Goal: Register for event/course

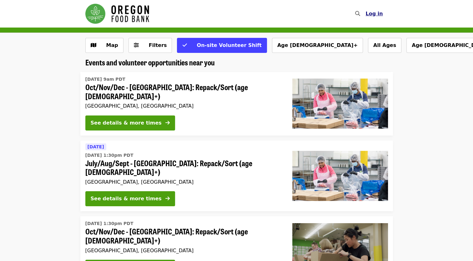
click at [376, 11] on span "Log in" at bounding box center [373, 14] width 17 height 6
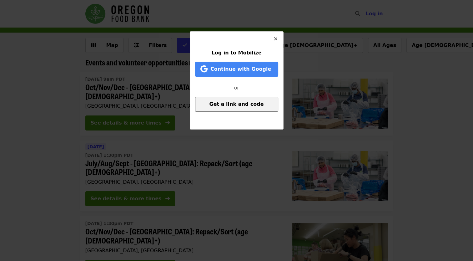
click at [232, 104] on span "Get a link and code" at bounding box center [236, 104] width 54 height 6
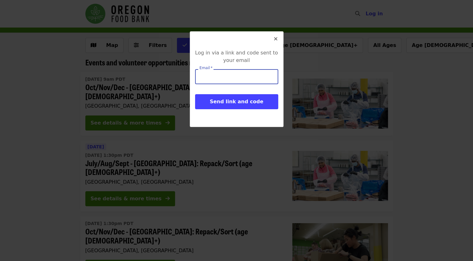
click at [214, 74] on input "Email   *" at bounding box center [236, 76] width 83 height 15
type input "**********"
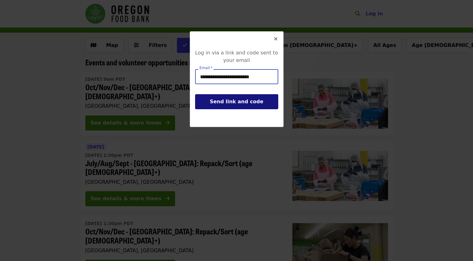
click at [218, 100] on span "Send link and code" at bounding box center [236, 101] width 53 height 6
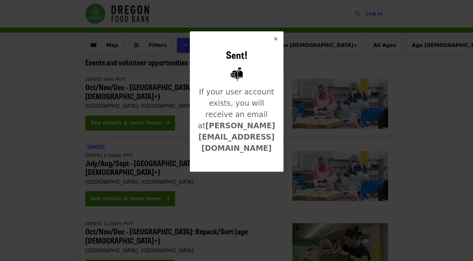
click at [276, 38] on icon "times icon" at bounding box center [276, 39] width 4 height 6
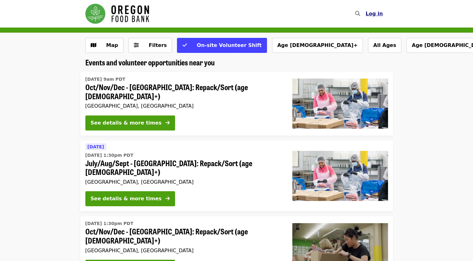
click at [373, 14] on span "Log in" at bounding box center [373, 14] width 17 height 6
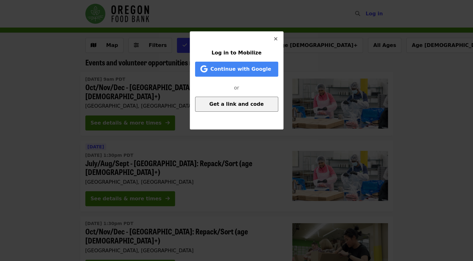
click at [239, 103] on span "Get a link and code" at bounding box center [236, 104] width 54 height 6
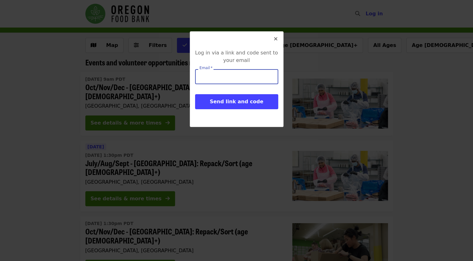
click at [226, 78] on input "Email   *" at bounding box center [236, 76] width 83 height 15
type input "**********"
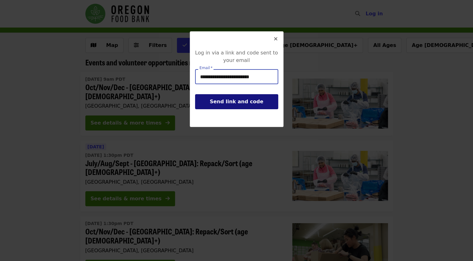
click at [232, 103] on span "Send link and code" at bounding box center [236, 101] width 53 height 6
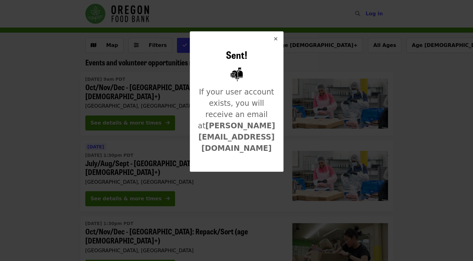
click at [274, 40] on icon "times icon" at bounding box center [276, 39] width 4 height 6
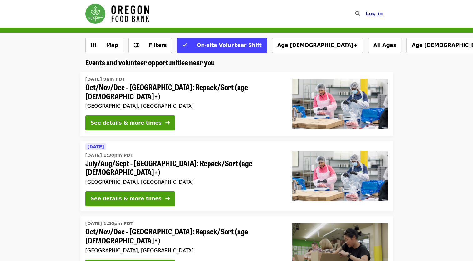
click at [376, 16] on span "Log in" at bounding box center [373, 14] width 17 height 6
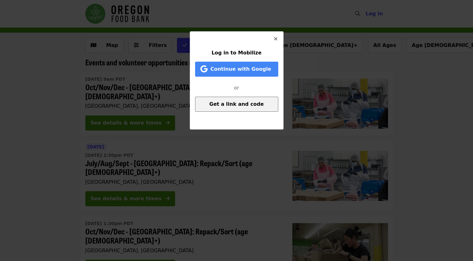
click at [218, 104] on span "Get a link and code" at bounding box center [236, 104] width 54 height 6
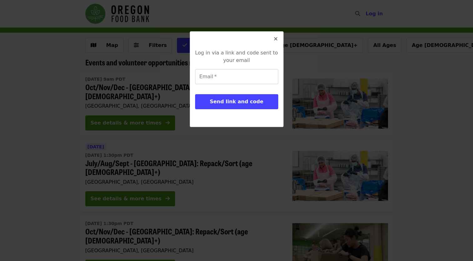
click at [218, 104] on span "Send link and code" at bounding box center [236, 101] width 53 height 6
click at [229, 74] on input "Email   *" at bounding box center [236, 76] width 83 height 15
type input "*"
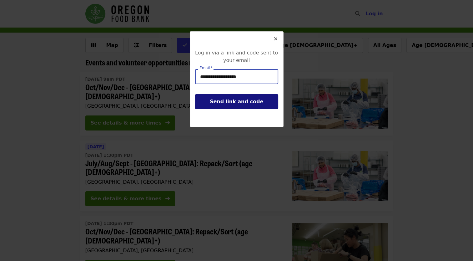
type input "**********"
click at [234, 100] on span "Send link and code" at bounding box center [236, 101] width 53 height 6
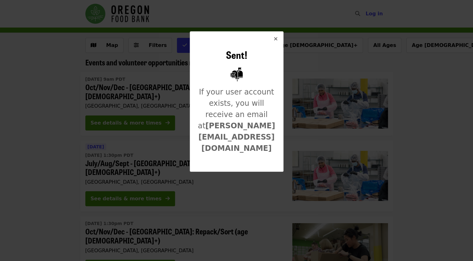
click at [275, 40] on icon "times icon" at bounding box center [276, 39] width 4 height 6
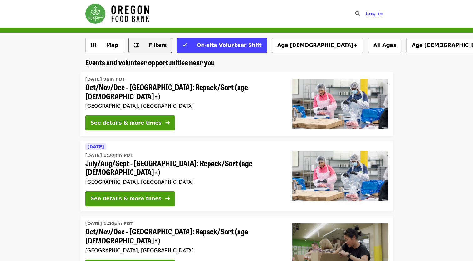
click at [150, 44] on span "Filters" at bounding box center [158, 45] width 18 height 6
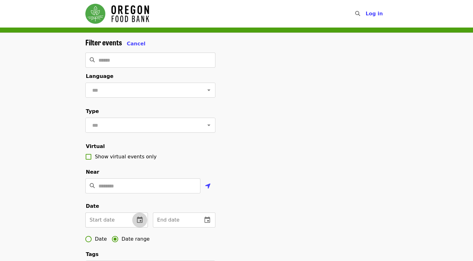
click at [138, 223] on icon "change date" at bounding box center [140, 219] width 6 height 6
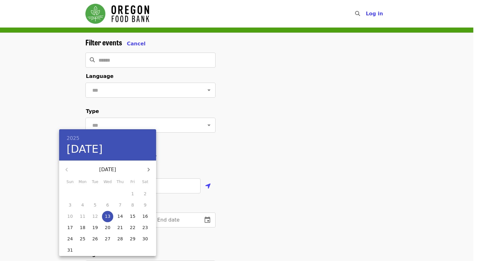
click at [146, 216] on p "16" at bounding box center [145, 216] width 6 height 6
type input "**********"
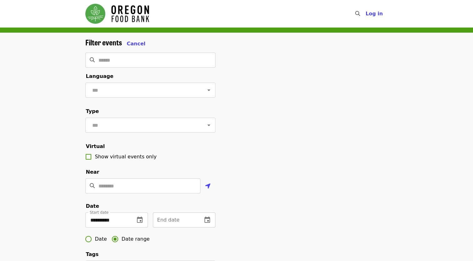
click at [207, 224] on icon "change date" at bounding box center [208, 220] width 8 height 8
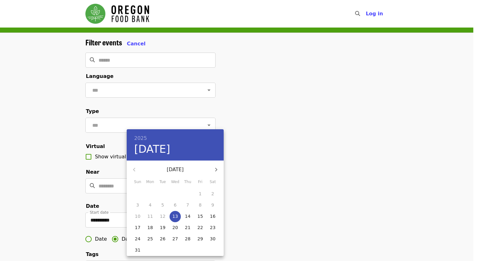
click at [138, 249] on p "31" at bounding box center [138, 250] width 6 height 6
type input "**********"
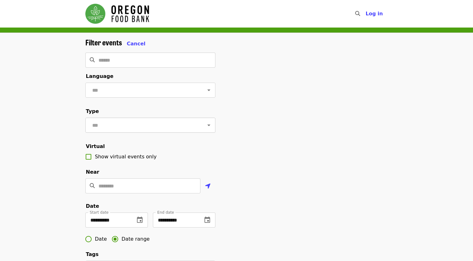
click at [205, 129] on icon "Open" at bounding box center [209, 125] width 8 height 8
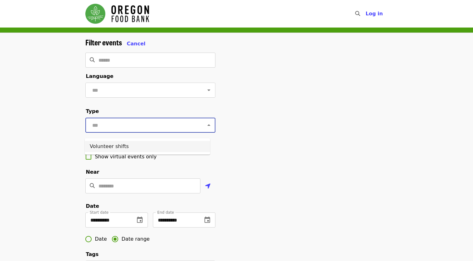
click at [163, 149] on li "Volunteer shifts" at bounding box center [147, 146] width 125 height 11
click at [149, 193] on input "Location" at bounding box center [149, 185] width 102 height 15
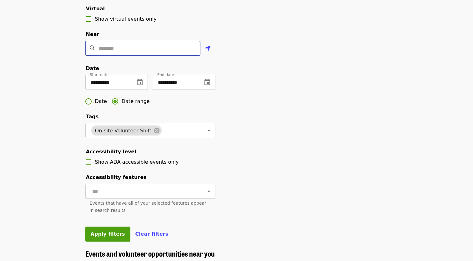
scroll to position [141, 0]
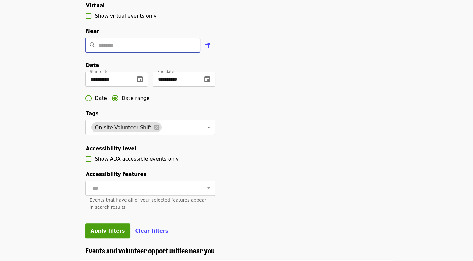
click at [123, 53] on input "Location" at bounding box center [149, 45] width 102 height 15
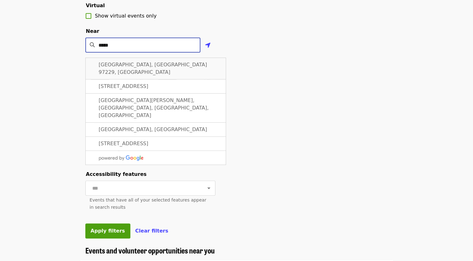
click at [117, 72] on span "[GEOGRAPHIC_DATA], [GEOGRAPHIC_DATA] 97229, [GEOGRAPHIC_DATA]" at bounding box center [153, 68] width 108 height 13
type input "**********"
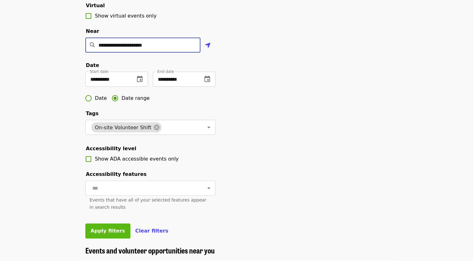
click at [108, 234] on span "Apply filters" at bounding box center [108, 231] width 34 height 6
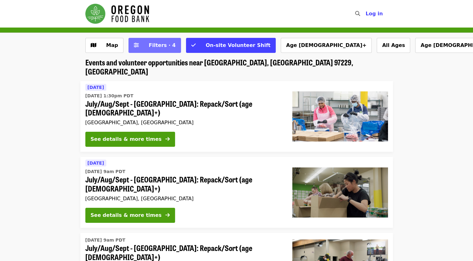
click at [152, 44] on span "Filters · 4" at bounding box center [162, 45] width 27 height 6
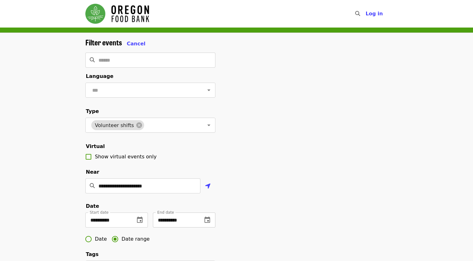
click at [208, 224] on icon "change date" at bounding box center [208, 220] width 8 height 8
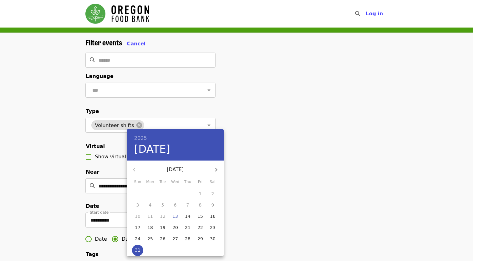
click at [217, 166] on icon "button" at bounding box center [216, 170] width 8 height 8
click at [213, 205] on p "13" at bounding box center [213, 205] width 6 height 6
type input "**********"
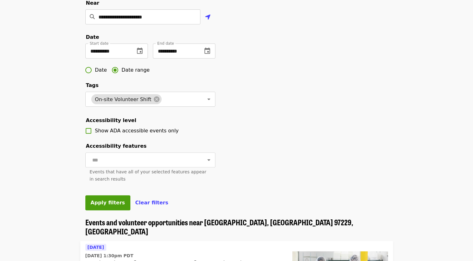
scroll to position [166, 0]
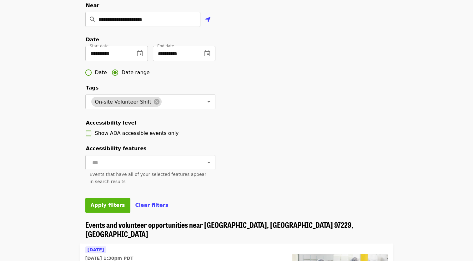
click at [102, 208] on span "Apply filters" at bounding box center [108, 205] width 34 height 6
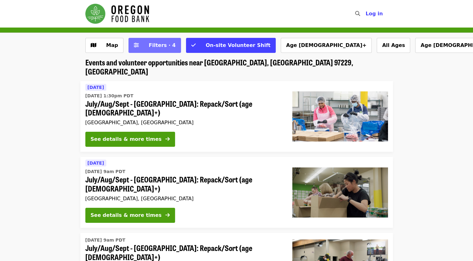
click at [151, 41] on button "Filters · 4" at bounding box center [154, 45] width 53 height 15
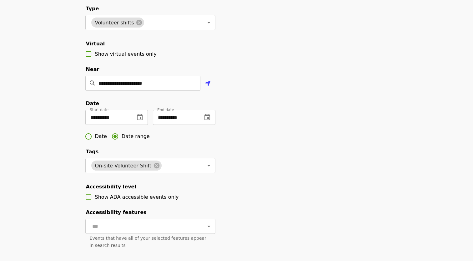
scroll to position [109, 0]
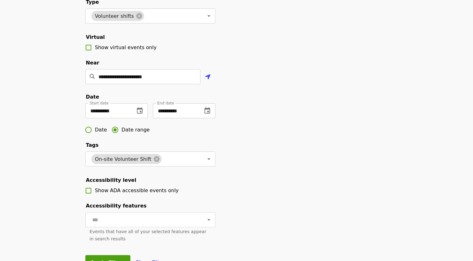
click at [206, 114] on icon "change date" at bounding box center [208, 111] width 8 height 8
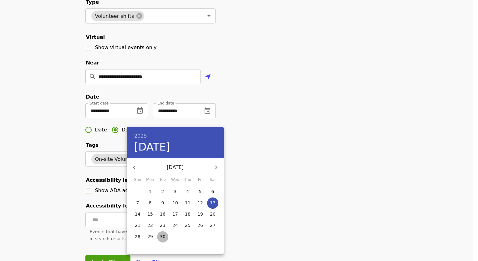
click at [163, 236] on p "30" at bounding box center [163, 236] width 6 height 6
type input "**********"
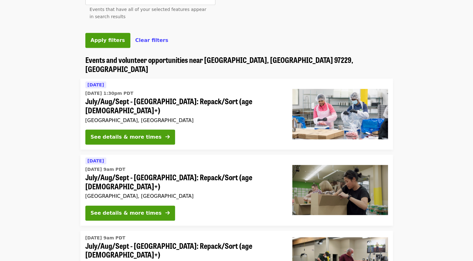
scroll to position [319, 0]
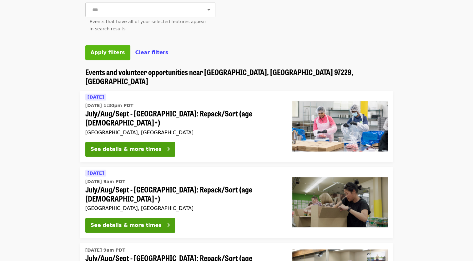
click at [105, 55] on span "Apply filters" at bounding box center [108, 52] width 34 height 6
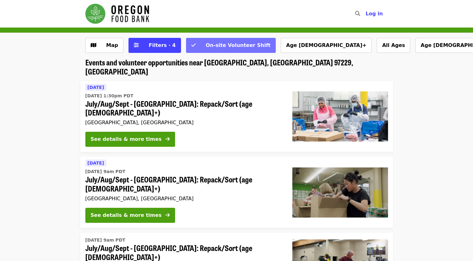
click at [188, 46] on button "On-site Volunteer Shift" at bounding box center [231, 45] width 90 height 15
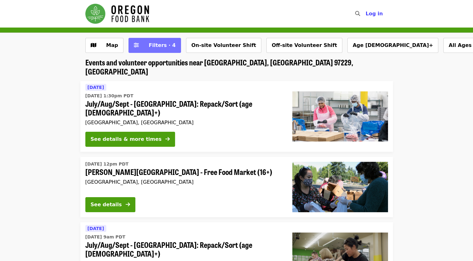
click at [153, 47] on span "Filters · 4" at bounding box center [162, 45] width 27 height 6
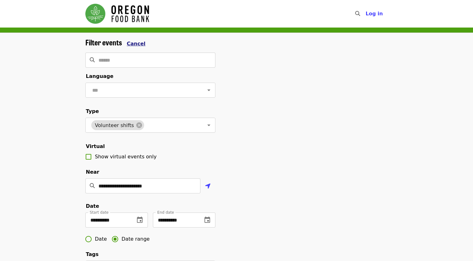
click at [134, 42] on span "Cancel" at bounding box center [136, 44] width 19 height 6
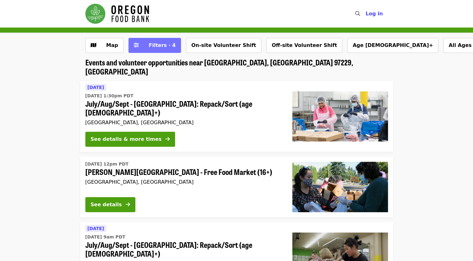
click at [143, 45] on span "Filters · 4" at bounding box center [159, 46] width 33 height 8
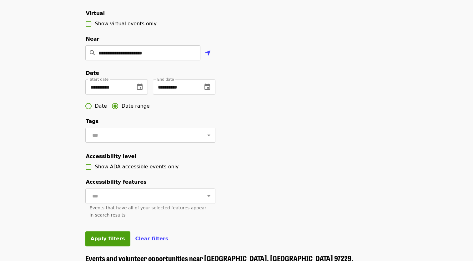
scroll to position [163, 0]
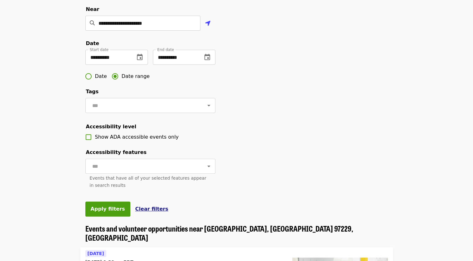
click at [135, 212] on span "Clear filters" at bounding box center [151, 209] width 33 height 6
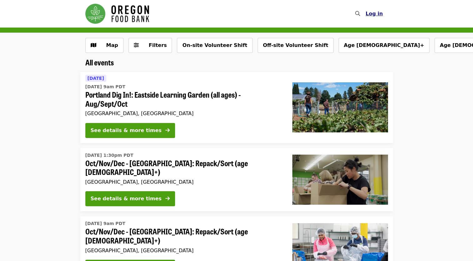
click at [380, 14] on span "Log in" at bounding box center [373, 14] width 17 height 6
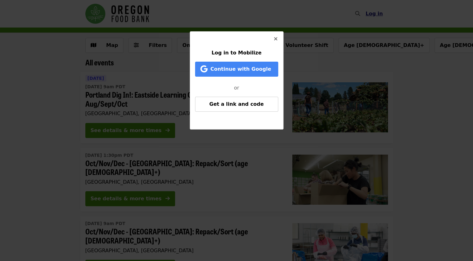
click at [380, 14] on div "Log in to Mobilize Continue with Google or Get a link and code" at bounding box center [236, 130] width 473 height 261
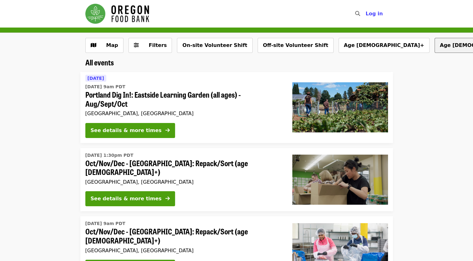
click at [435, 43] on button "Age [DEMOGRAPHIC_DATA]+" at bounding box center [480, 45] width 91 height 15
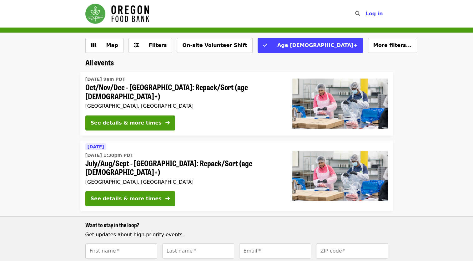
click at [113, 14] on img "Main navigation" at bounding box center [117, 14] width 64 height 20
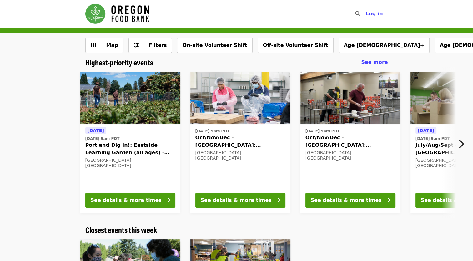
click at [100, 10] on img "Main navigation" at bounding box center [117, 14] width 64 height 20
click at [248, 201] on div "See details & more times" at bounding box center [236, 200] width 71 height 8
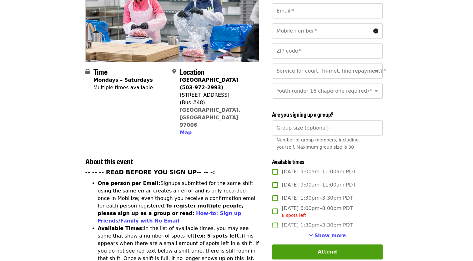
scroll to position [104, 0]
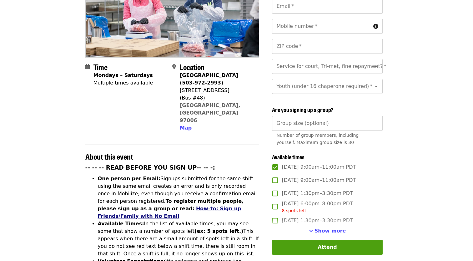
click at [241, 205] on link "How-to: Sign up Friends/Family with No Email" at bounding box center [170, 211] width 144 height 13
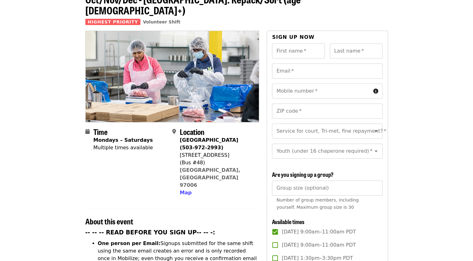
scroll to position [17, 0]
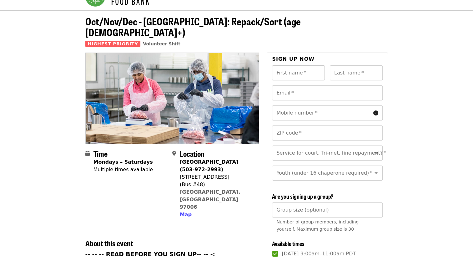
click at [315, 65] on input "First name   *" at bounding box center [298, 72] width 53 height 15
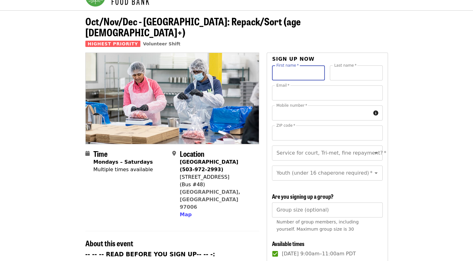
type input "*******"
type input "****"
type input "**********"
type input "*****"
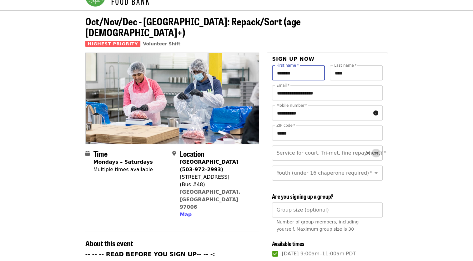
click at [372, 149] on icon "Open" at bounding box center [376, 153] width 8 height 8
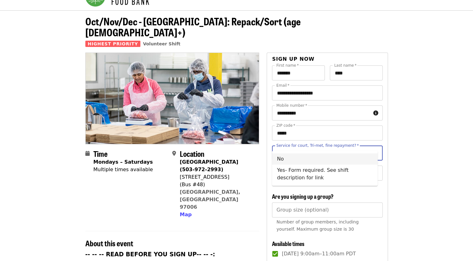
click at [338, 157] on li "No" at bounding box center [325, 158] width 106 height 11
type input "**"
click at [372, 169] on icon "Open" at bounding box center [376, 173] width 8 height 8
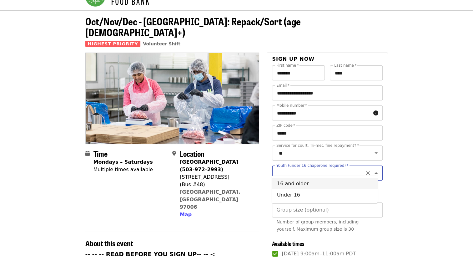
click at [319, 186] on li "16 and older" at bounding box center [325, 183] width 106 height 11
type input "**********"
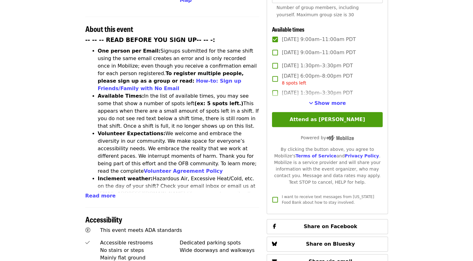
scroll to position [202, 0]
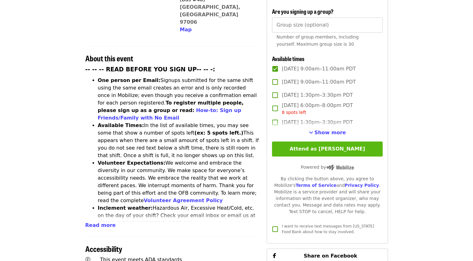
click at [321, 144] on button "Attend as [PERSON_NAME]" at bounding box center [327, 148] width 110 height 15
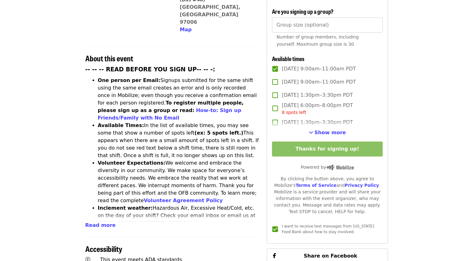
scroll to position [0, 0]
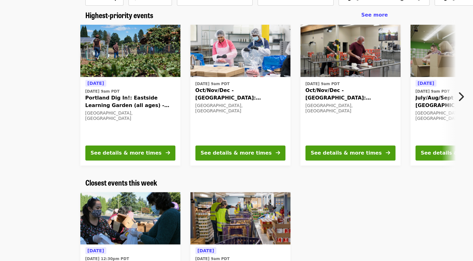
scroll to position [94, 0]
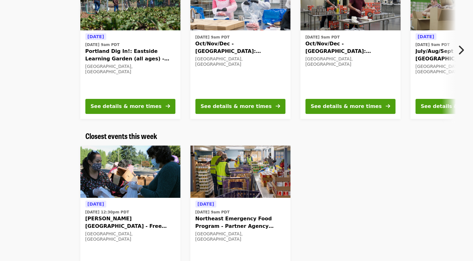
click at [462, 48] on icon "chevron-right icon" at bounding box center [461, 50] width 6 height 12
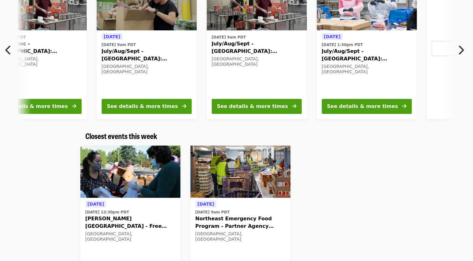
scroll to position [0, 336]
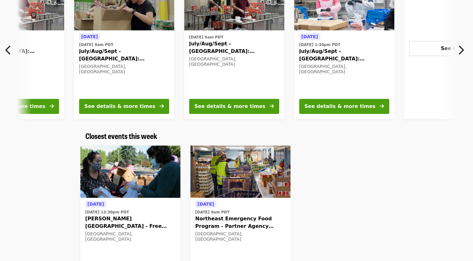
click at [223, 219] on span "Northeast Emergency Food Program - Partner Agency Support" at bounding box center [240, 222] width 90 height 15
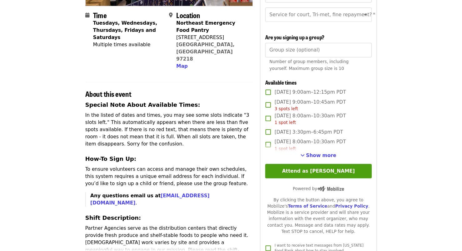
scroll to position [148, 0]
